Goal: Navigation & Orientation: Find specific page/section

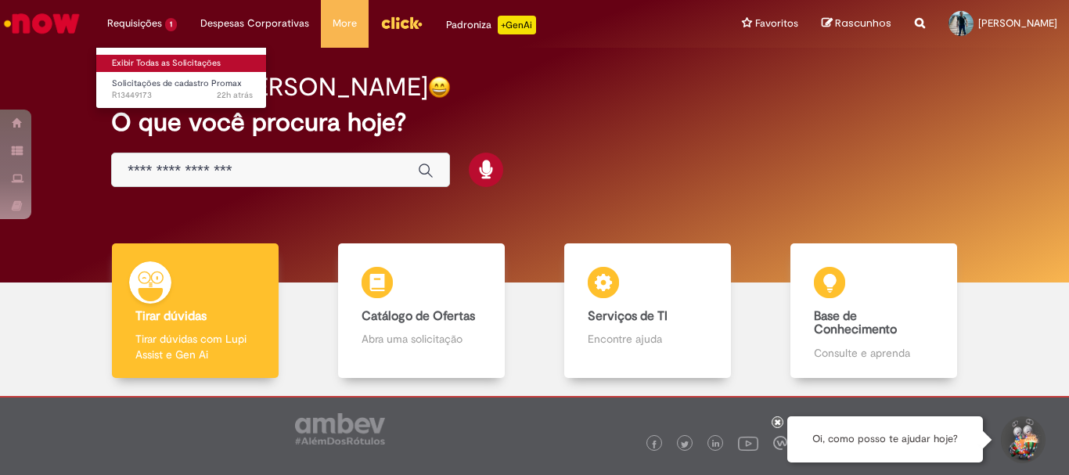
click at [158, 65] on link "Exibir Todas as Solicitações" at bounding box center [182, 63] width 172 height 17
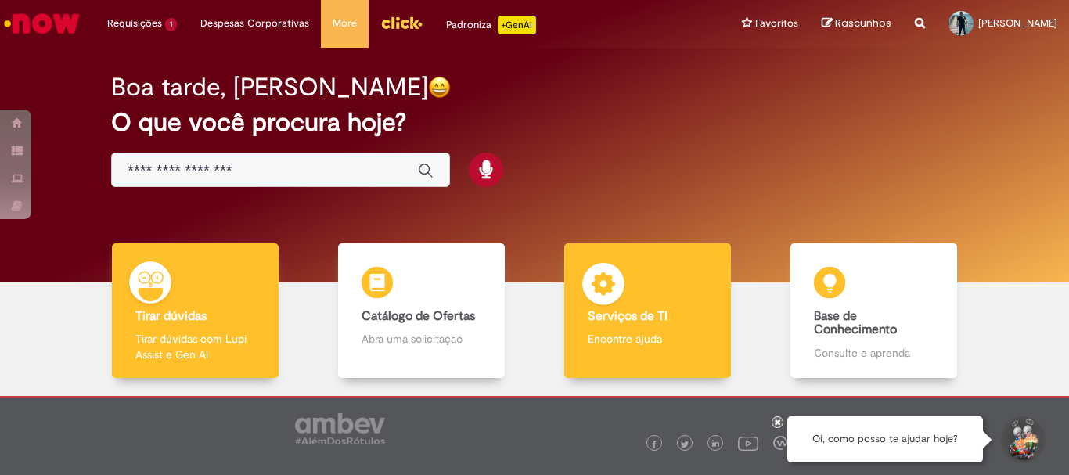
click at [614, 321] on b "Serviços de TI" at bounding box center [628, 316] width 80 height 16
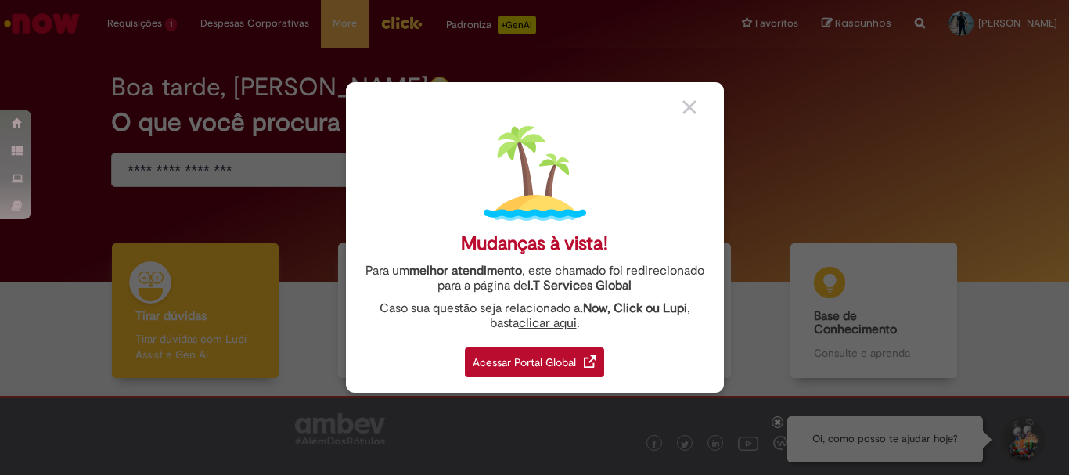
click at [508, 357] on div "Acessar Portal Global" at bounding box center [534, 363] width 139 height 30
